Goal: Download file/media

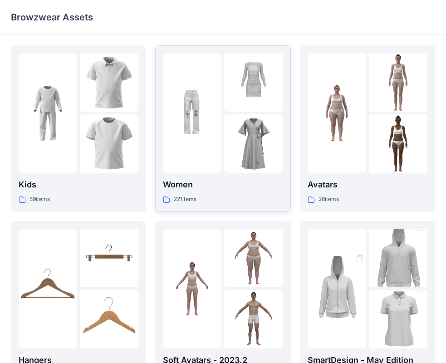
click at [172, 152] on div at bounding box center [192, 113] width 58 height 120
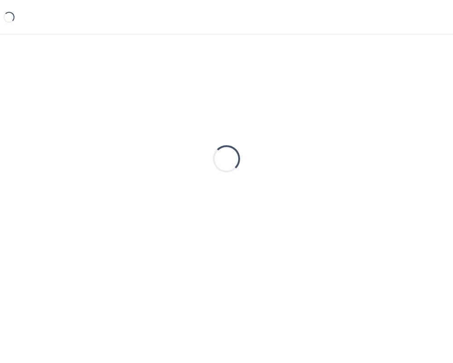
click at [172, 152] on div "Loading..." at bounding box center [227, 158] width 432 height 227
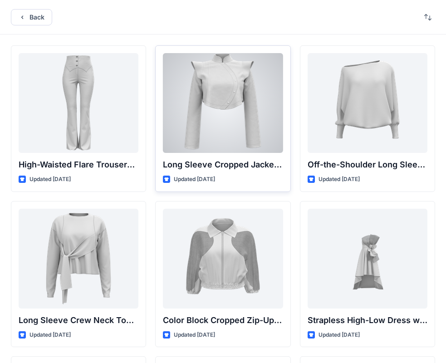
scroll to position [45, 0]
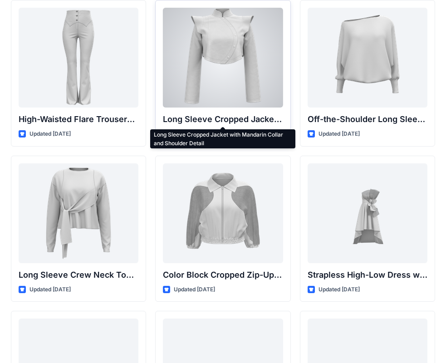
click at [232, 115] on p "Long Sleeve Cropped Jacket with Mandarin Collar and Shoulder Detail" at bounding box center [223, 119] width 120 height 13
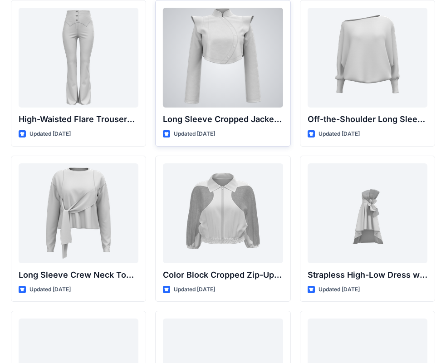
click at [232, 115] on p "Long Sleeve Cropped Jacket with Mandarin Collar and Shoulder Detail" at bounding box center [223, 119] width 120 height 13
click at [232, 87] on div at bounding box center [223, 58] width 120 height 100
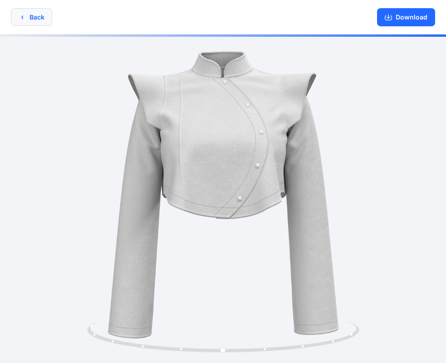
click at [40, 14] on button "Back" at bounding box center [31, 17] width 41 height 18
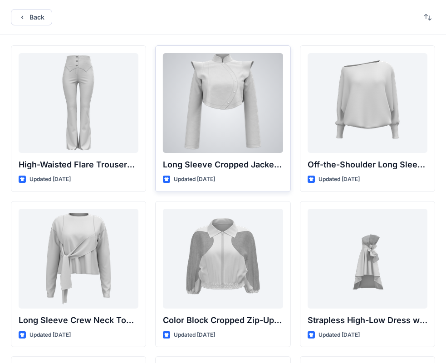
click at [238, 109] on div at bounding box center [223, 103] width 120 height 100
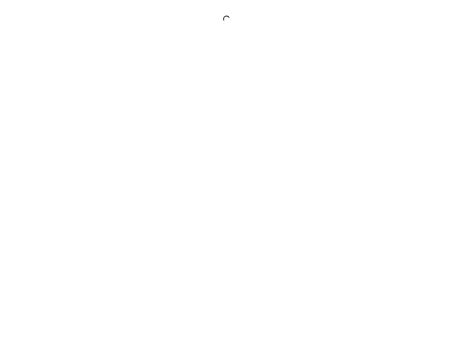
click at [238, 109] on div at bounding box center [226, 181] width 453 height 363
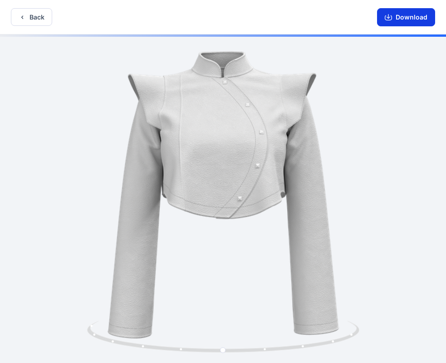
click at [399, 19] on button "Download" at bounding box center [406, 17] width 58 height 18
click at [46, 20] on button "Back" at bounding box center [31, 17] width 41 height 18
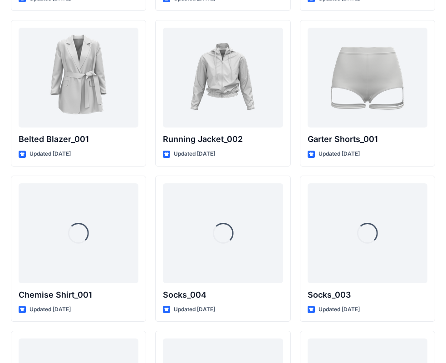
scroll to position [10810, 0]
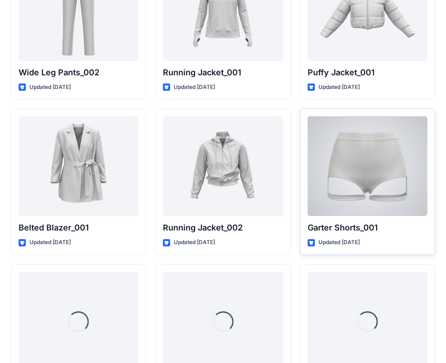
click at [373, 175] on div at bounding box center [367, 166] width 120 height 100
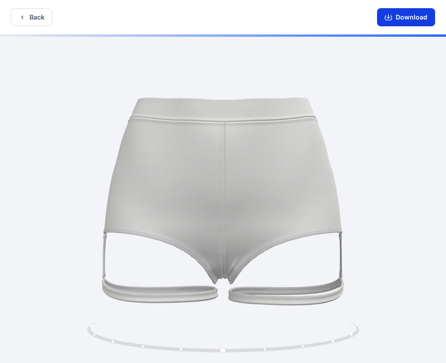
click at [414, 22] on button "Download" at bounding box center [406, 17] width 58 height 18
